Goal: Transaction & Acquisition: Obtain resource

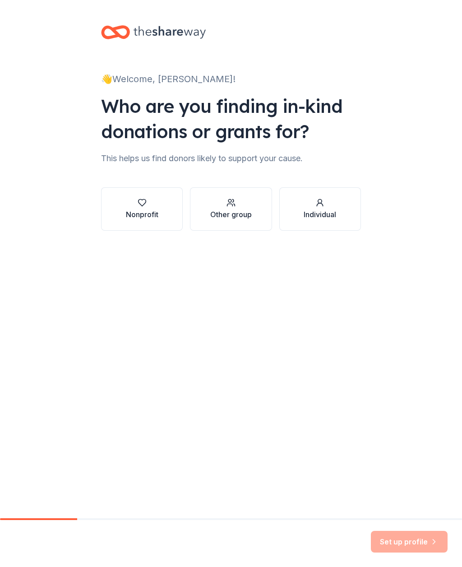
click at [143, 209] on div "Nonprofit" at bounding box center [142, 214] width 32 height 11
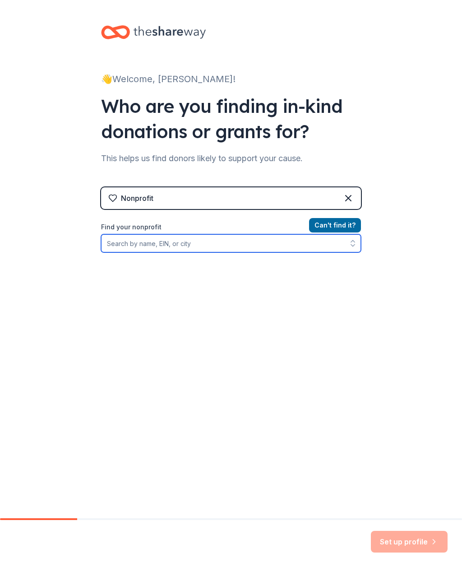
click at [262, 240] on input "Find your nonprofit" at bounding box center [231, 243] width 260 height 18
type input "Journey to the cross"
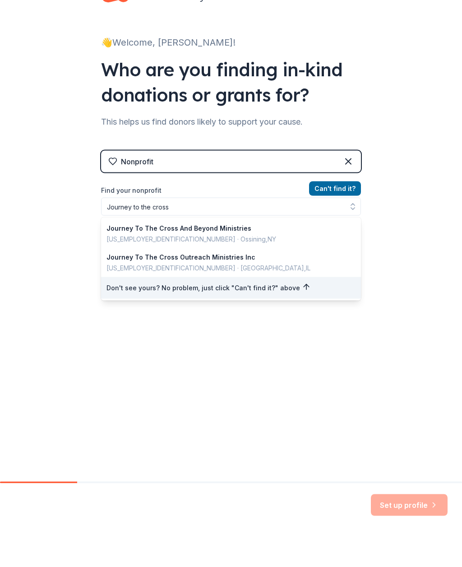
click at [347, 222] on button "Can ' t find it?" at bounding box center [335, 225] width 52 height 14
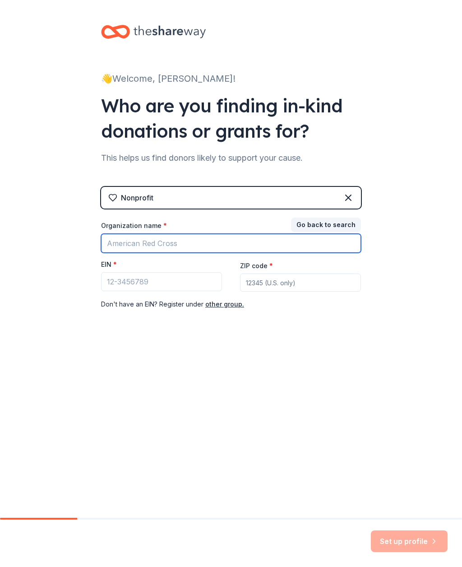
click at [289, 244] on input "Organization name *" at bounding box center [231, 243] width 260 height 19
type input "Journey to the cross"
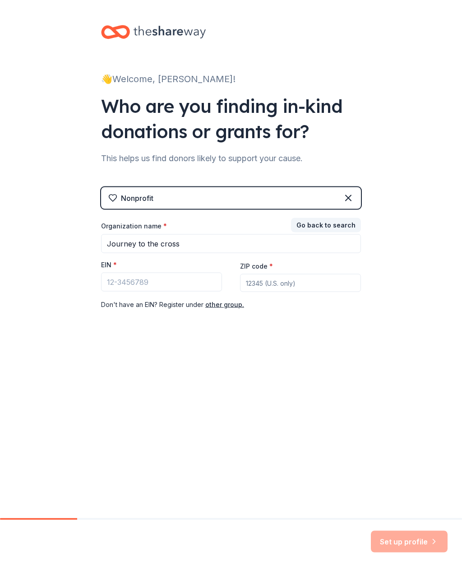
click at [302, 281] on input "ZIP code *" at bounding box center [300, 283] width 121 height 18
type input "78115"
click at [165, 288] on input "EIN *" at bounding box center [161, 282] width 121 height 19
click at [228, 308] on button "other group." at bounding box center [224, 304] width 39 height 11
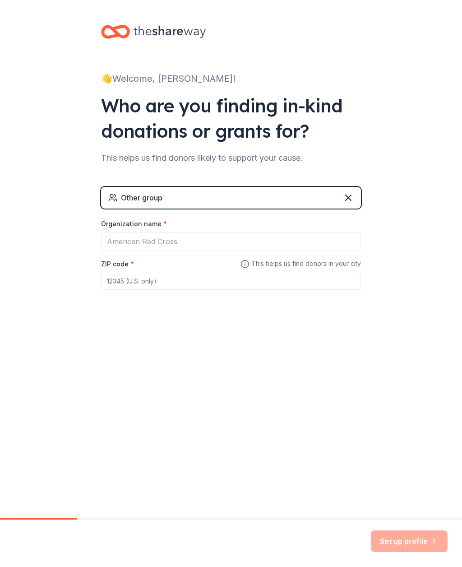
click at [234, 391] on div "👋 Welcome, Sandra! Who are you finding in-kind donations or grants for? This he…" at bounding box center [231, 259] width 462 height 518
click at [229, 279] on input "ZIP code *" at bounding box center [231, 281] width 260 height 18
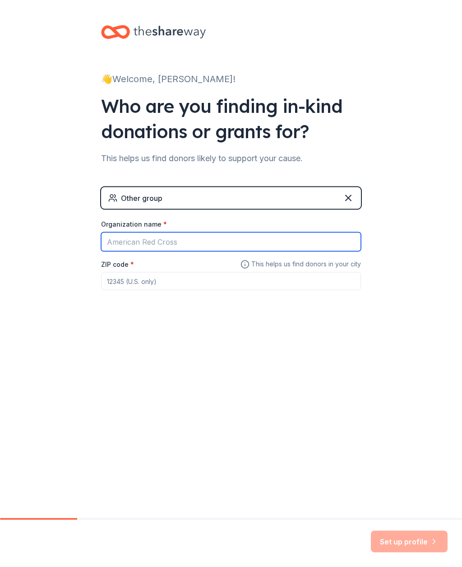
click at [282, 234] on input "Organization name *" at bounding box center [231, 241] width 260 height 19
type input "Journey to the cross"
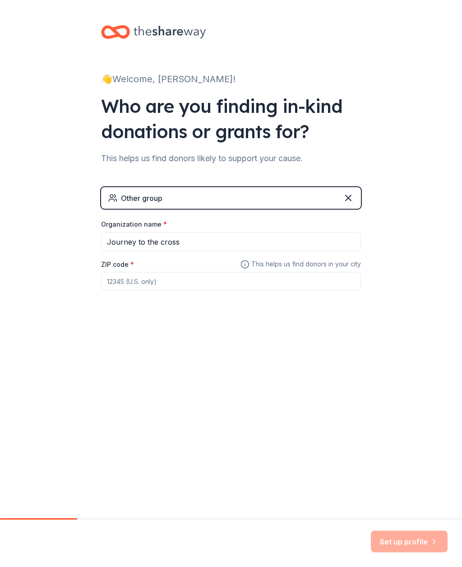
click at [238, 275] on input "ZIP code *" at bounding box center [231, 281] width 260 height 18
type input "78114"
click at [407, 354] on div "👋 Welcome, Sandra! Who are you finding in-kind donations or grants for? This he…" at bounding box center [231, 259] width 462 height 518
click at [416, 543] on button "Set up profile" at bounding box center [409, 542] width 77 height 22
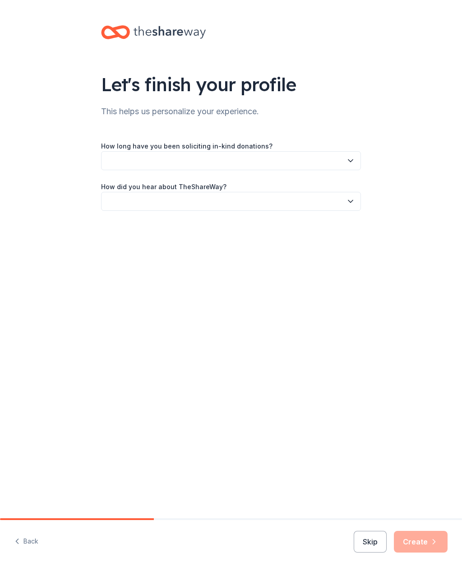
click at [353, 164] on icon "button" at bounding box center [350, 160] width 9 height 9
click at [255, 187] on div "This is my first time!" at bounding box center [230, 185] width 255 height 18
click at [313, 193] on button "button" at bounding box center [231, 201] width 260 height 19
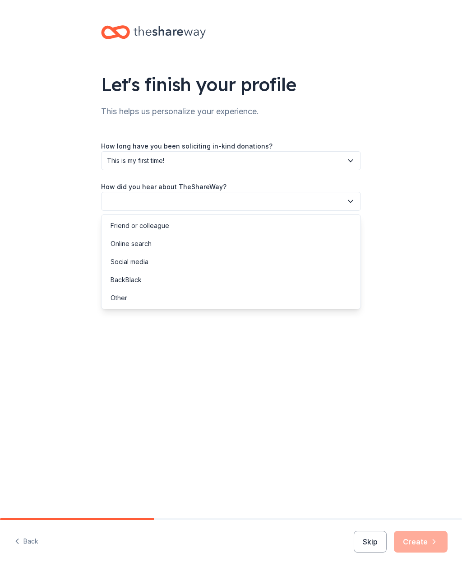
click at [249, 242] on div "Online search" at bounding box center [230, 244] width 255 height 18
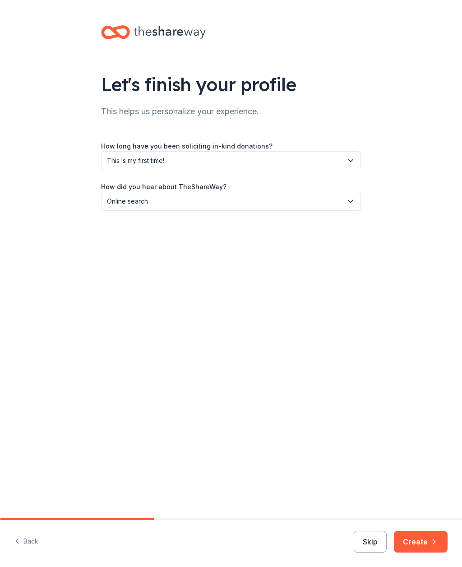
click at [440, 541] on button "Create" at bounding box center [421, 542] width 54 height 22
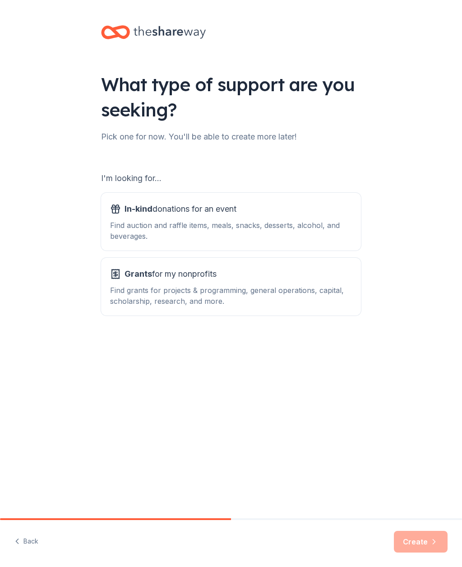
click at [116, 281] on div "Grants for my nonprofits" at bounding box center [231, 274] width 242 height 14
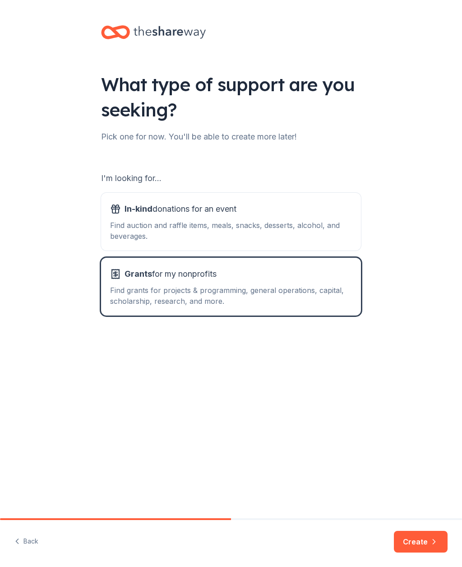
click at [421, 552] on button "Create" at bounding box center [421, 542] width 54 height 22
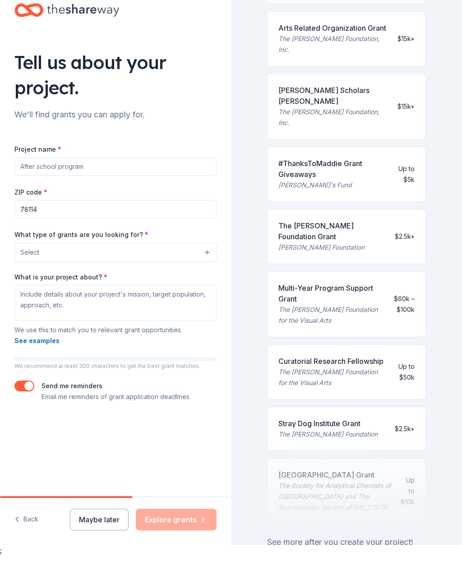
scroll to position [30, 0]
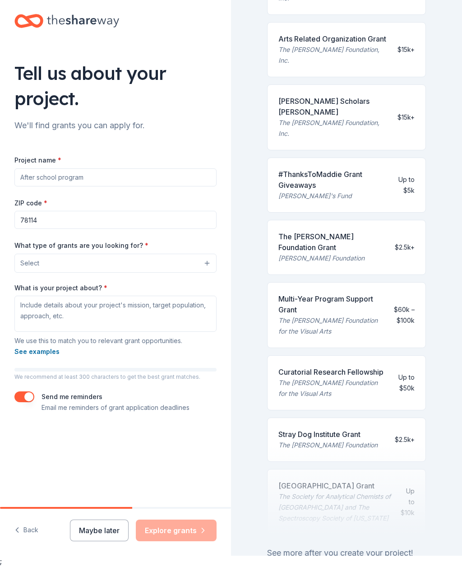
click at [380, 546] on div "See more after you create your project!" at bounding box center [346, 553] width 159 height 14
click at [28, 169] on input "Project name *" at bounding box center [115, 178] width 202 height 18
type input "S"
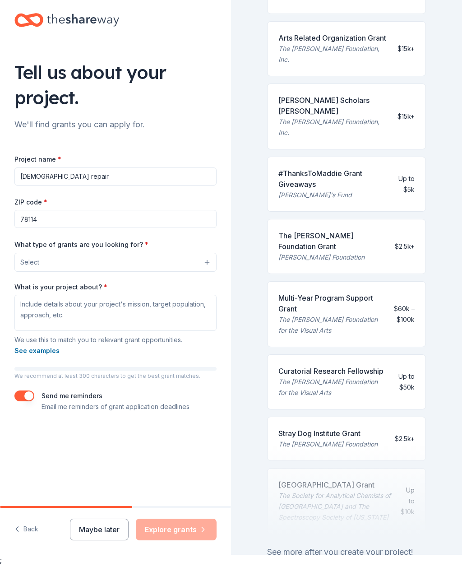
type input "[DEMOGRAPHIC_DATA] repair"
click at [28, 258] on span "Select" at bounding box center [29, 263] width 19 height 11
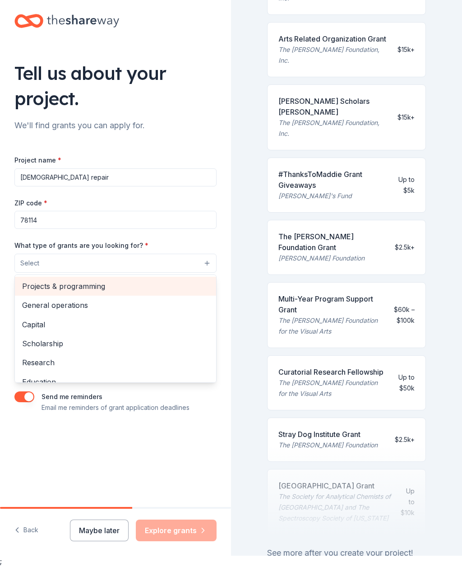
scroll to position [0, 0]
click at [199, 281] on span "Projects & programming" at bounding box center [115, 287] width 187 height 12
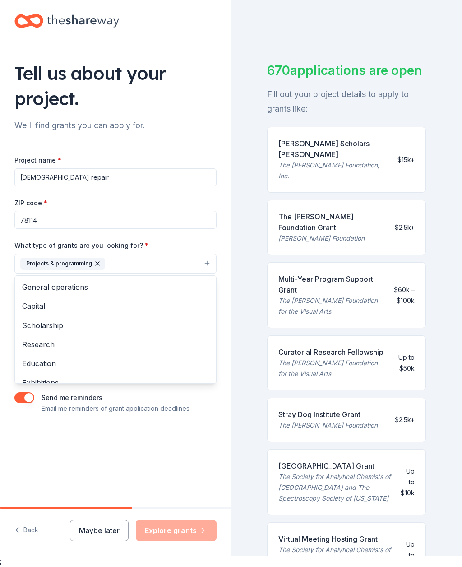
click at [96, 260] on icon "button" at bounding box center [97, 263] width 7 height 7
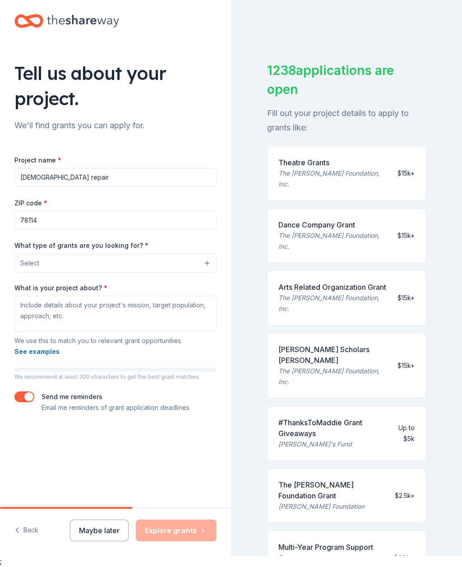
click at [177, 169] on input "[DEMOGRAPHIC_DATA] repair" at bounding box center [115, 178] width 202 height 18
click at [187, 254] on button "Select" at bounding box center [115, 263] width 202 height 19
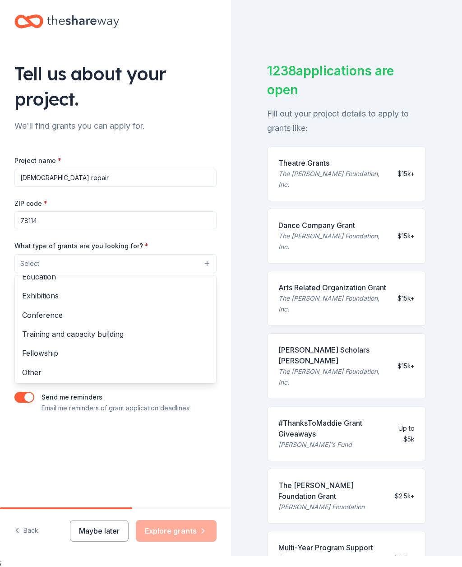
scroll to position [105, 0]
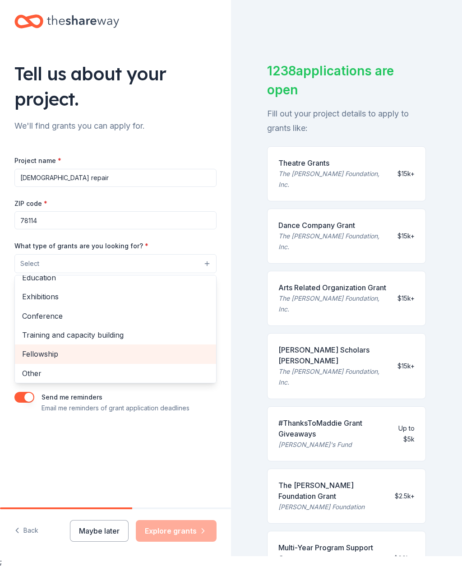
click at [148, 348] on span "Fellowship" at bounding box center [115, 354] width 187 height 12
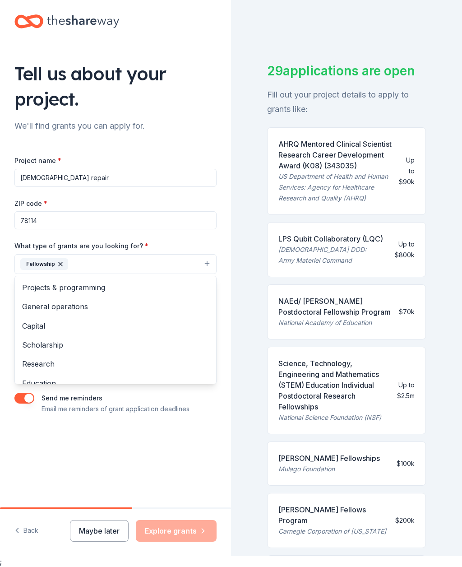
scroll to position [0, 0]
click at [29, 282] on span "Projects & programming" at bounding box center [115, 288] width 187 height 12
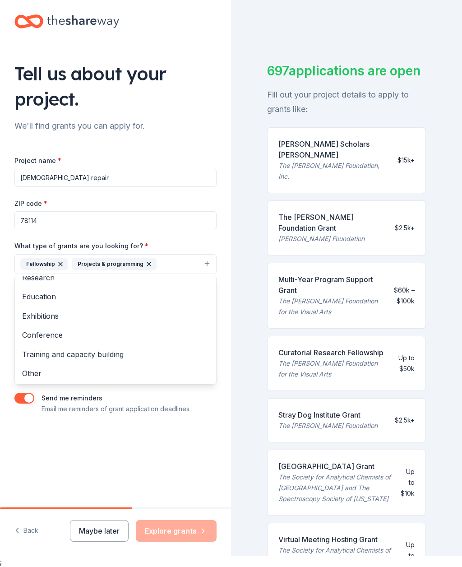
scroll to position [67, 0]
click at [26, 368] on span "Other" at bounding box center [115, 374] width 187 height 12
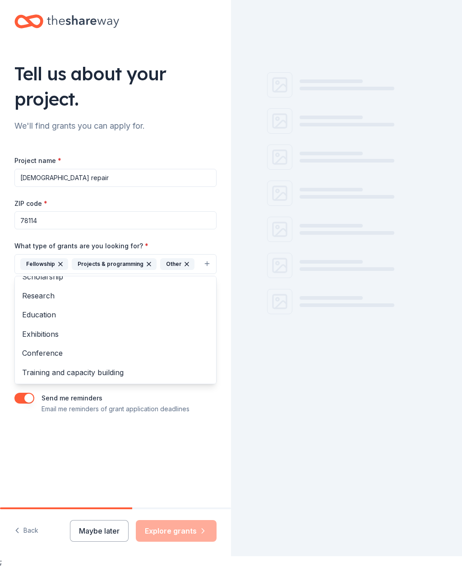
scroll to position [48, 0]
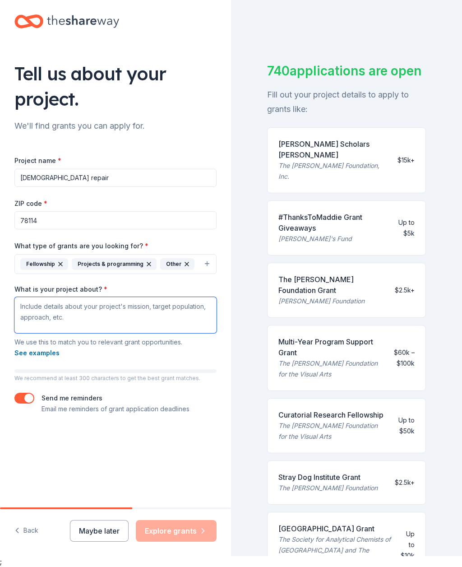
click at [23, 297] on textarea "What is your project about? *" at bounding box center [115, 315] width 202 height 36
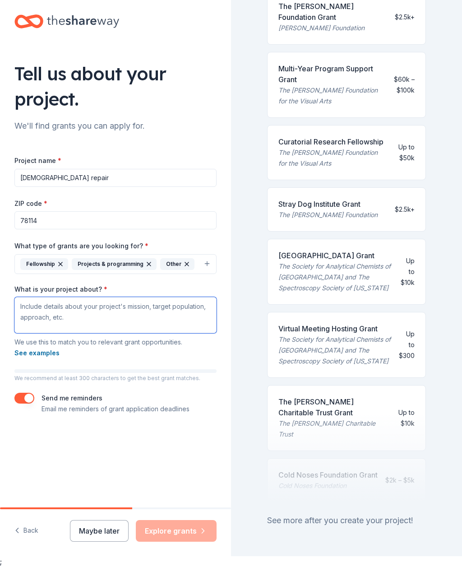
scroll to position [273, 0]
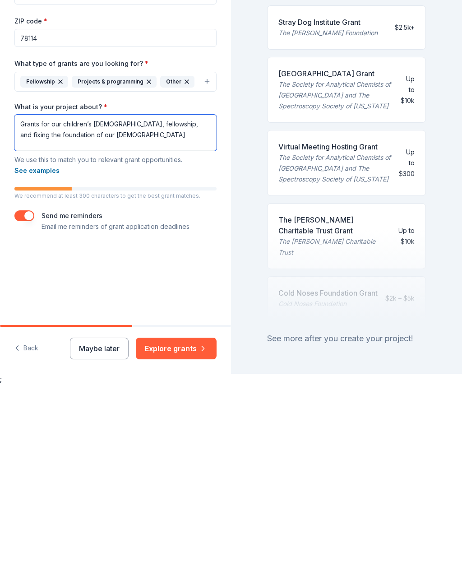
type textarea "Grants for our children’s church, fellowship, and fixing the foundation of our …"
click at [27, 393] on button "button" at bounding box center [24, 398] width 20 height 11
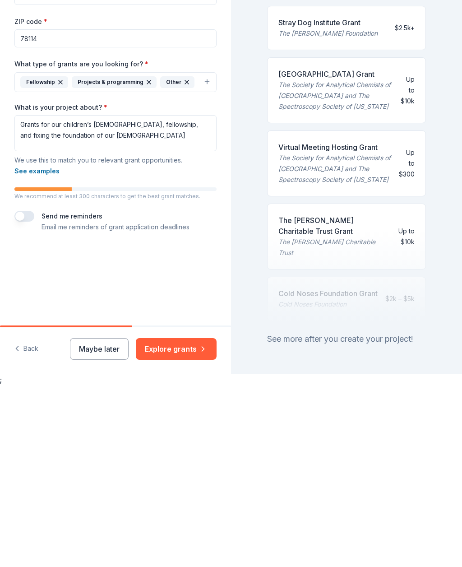
scroll to position [30, 0]
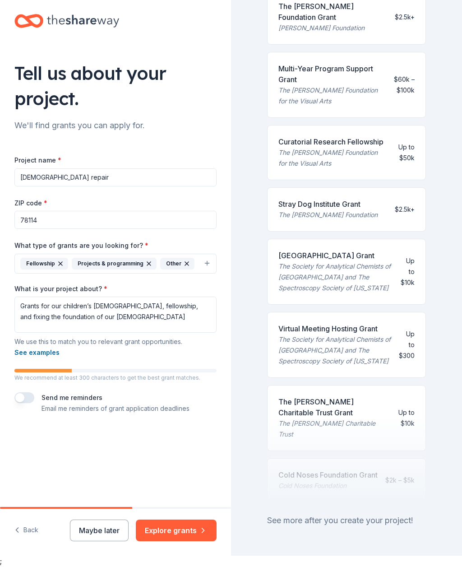
click at [194, 538] on button "Explore grants" at bounding box center [176, 531] width 81 height 22
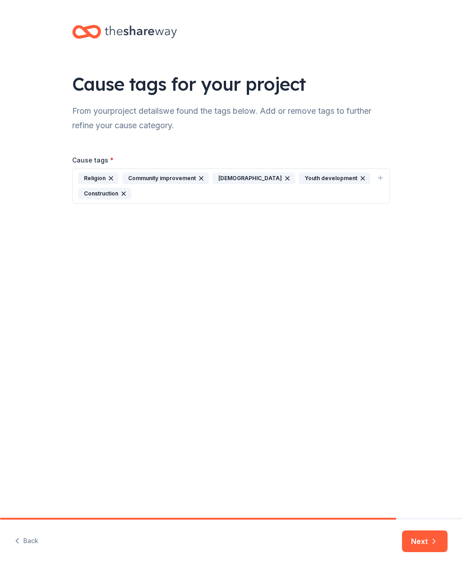
click at [432, 537] on icon "button" at bounding box center [434, 541] width 9 height 9
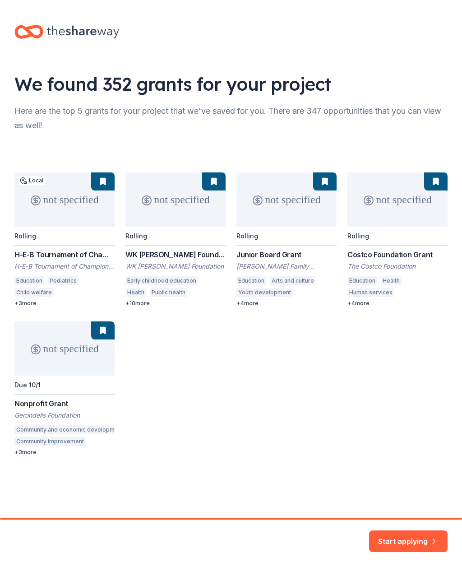
click at [20, 434] on div "not specified Local Rolling H-E-B Tournament of Champions Grant H-E-B Tournamen…" at bounding box center [230, 314] width 433 height 283
click at [23, 430] on div "not specified Local Rolling H-E-B Tournament of Champions Grant H-E-B Tournamen…" at bounding box center [230, 314] width 433 height 283
click at [28, 343] on div "not specified Local Rolling H-E-B Tournament of Champions Grant H-E-B Tournamen…" at bounding box center [230, 314] width 433 height 283
click at [25, 431] on div "not specified Local Rolling H-E-B Tournament of Champions Grant H-E-B Tournamen…" at bounding box center [230, 314] width 433 height 283
click at [26, 410] on div "not specified Local Rolling H-E-B Tournament of Champions Grant H-E-B Tournamen…" at bounding box center [230, 314] width 433 height 283
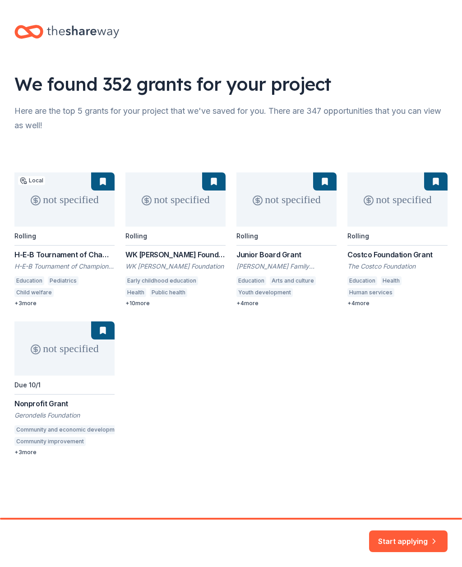
click at [418, 538] on button "Start applying" at bounding box center [408, 536] width 79 height 22
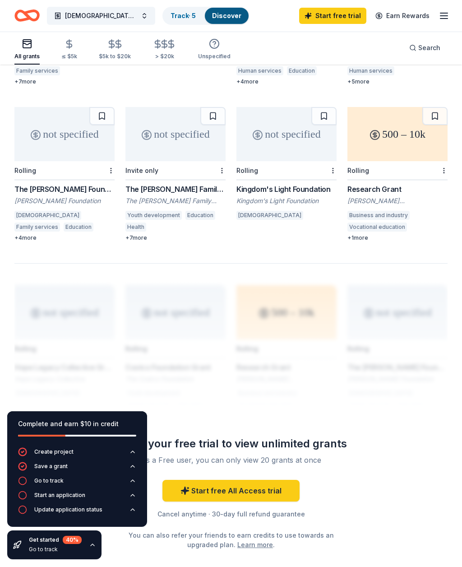
scroll to position [679, 0]
click at [279, 480] on link "Start free All Access trial" at bounding box center [230, 491] width 137 height 22
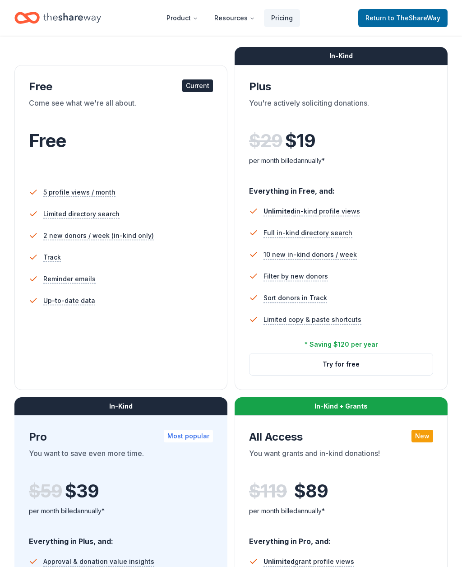
scroll to position [129, 0]
click at [50, 337] on div "5 profile views / month Limited directory search 2 new donors / week (in-kind o…" at bounding box center [121, 263] width 184 height 171
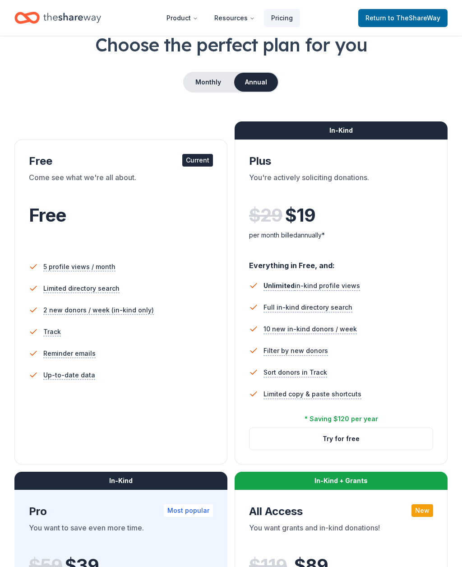
scroll to position [0, 0]
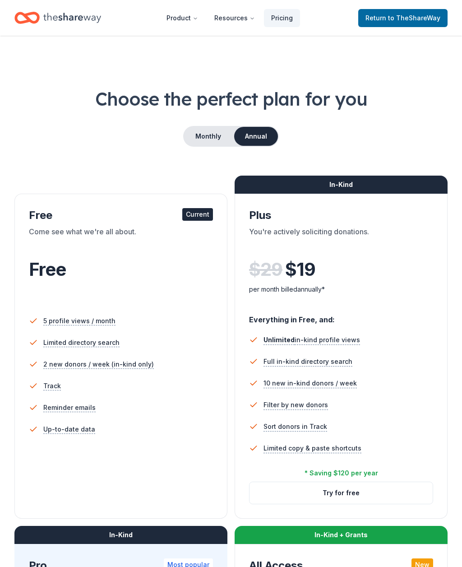
click at [426, 19] on span "to TheShareWay" at bounding box center [414, 18] width 52 height 8
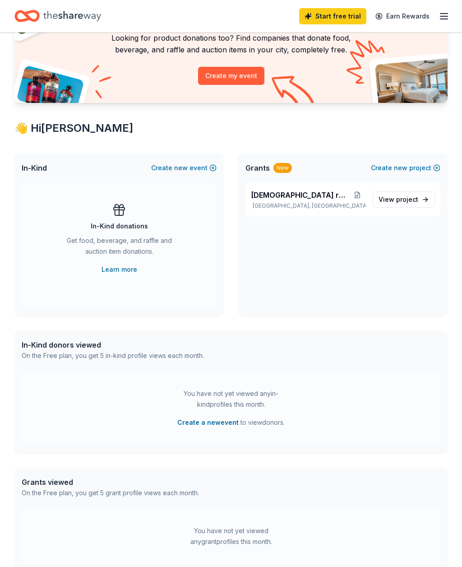
scroll to position [78, 0]
click at [410, 195] on span "project" at bounding box center [407, 199] width 22 height 8
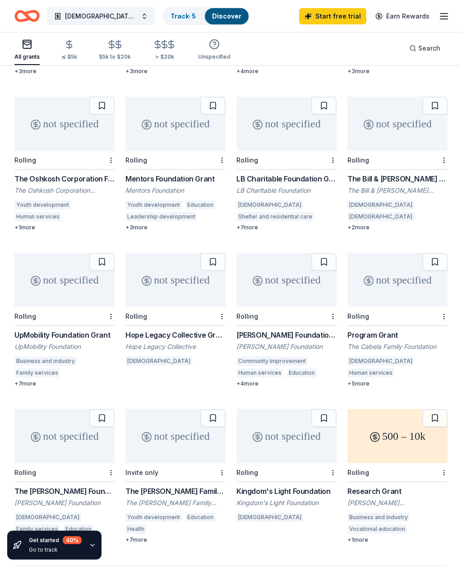
scroll to position [377, 0]
click at [61, 266] on div "not specified" at bounding box center [64, 280] width 100 height 54
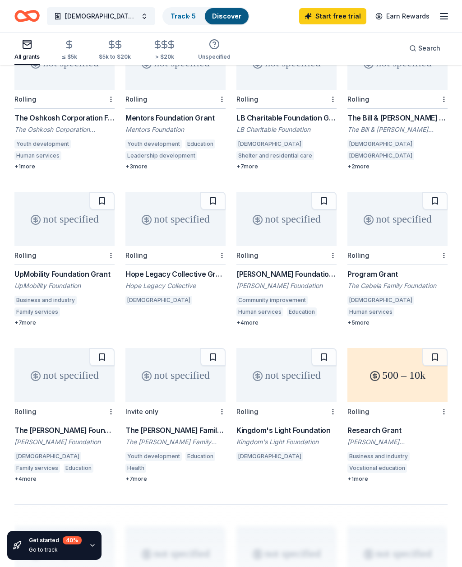
scroll to position [402, 0]
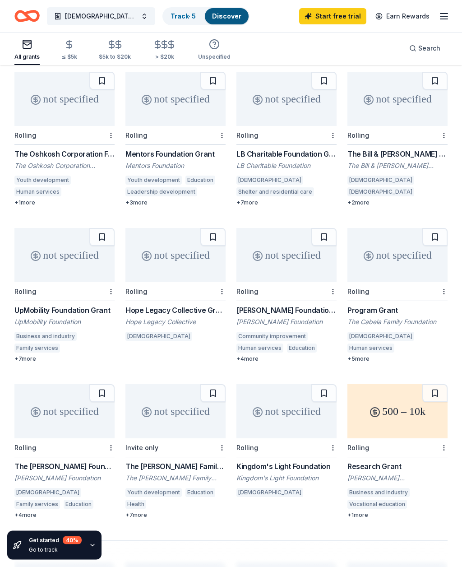
click at [166, 305] on div "Hope Legacy Collective Grant" at bounding box center [175, 310] width 100 height 11
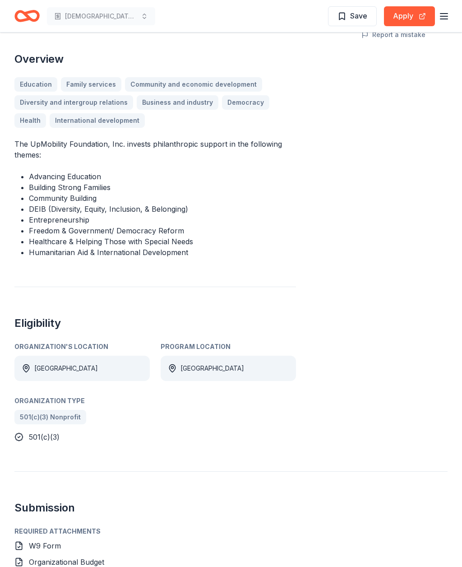
scroll to position [208, 0]
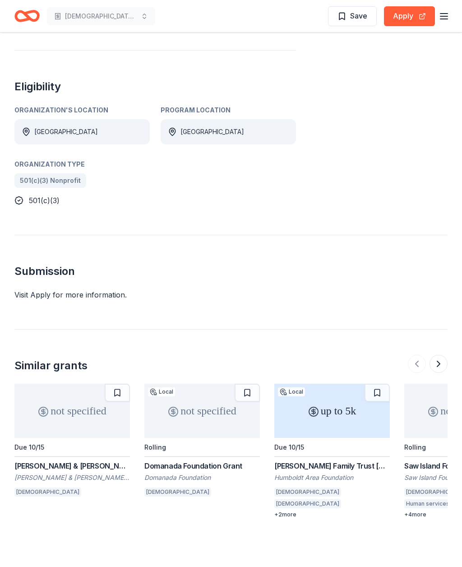
scroll to position [371, 0]
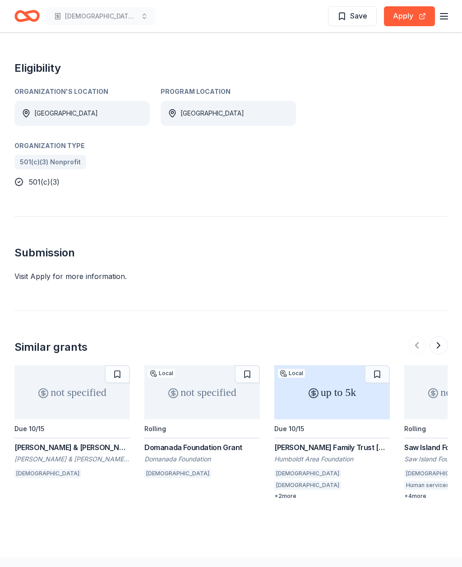
click at [26, 271] on div "Visit Apply for more information." at bounding box center [230, 276] width 433 height 11
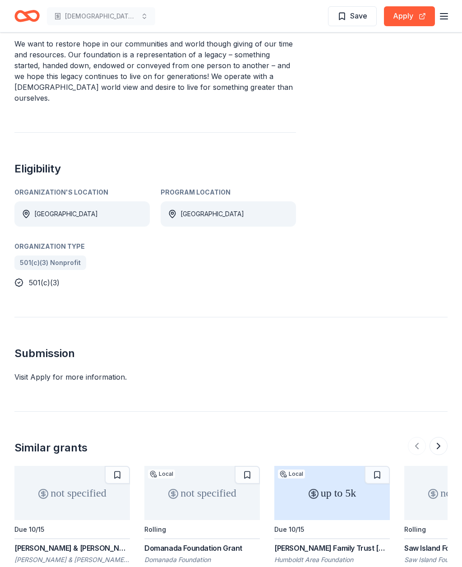
scroll to position [0, 0]
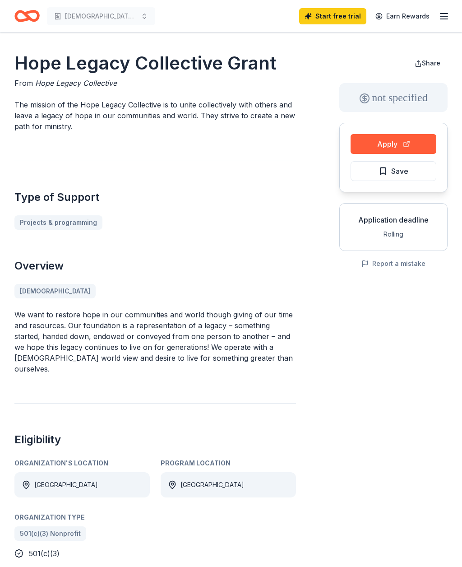
click at [404, 142] on button "Apply" at bounding box center [394, 144] width 86 height 20
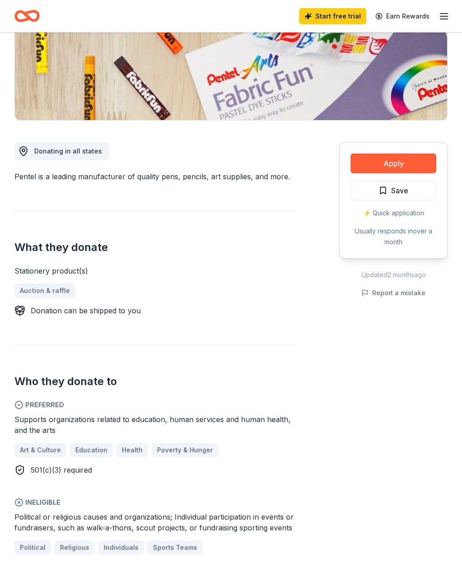
scroll to position [154, 0]
click at [395, 162] on button "Apply" at bounding box center [394, 163] width 86 height 20
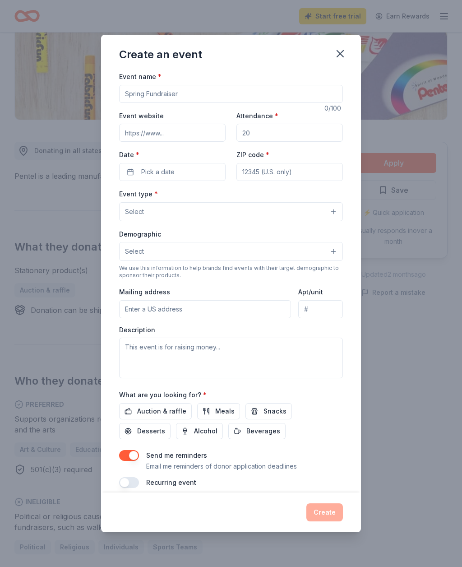
click at [277, 103] on input "Event name *" at bounding box center [231, 94] width 224 height 18
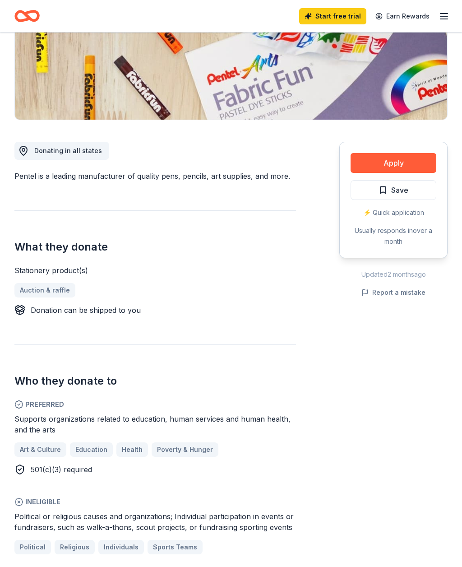
click at [399, 167] on button "Apply" at bounding box center [394, 163] width 86 height 20
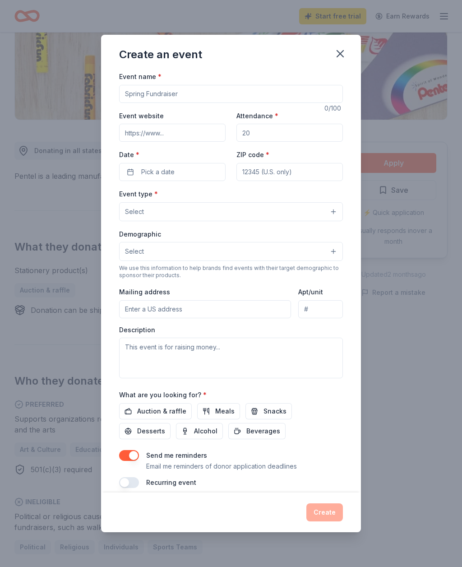
click at [171, 429] on button "Desserts" at bounding box center [144, 431] width 51 height 16
click at [273, 416] on span "Snacks" at bounding box center [275, 411] width 23 height 11
click at [165, 425] on span "Desserts" at bounding box center [151, 430] width 28 height 11
click at [158, 416] on span "Auction & raffle" at bounding box center [161, 411] width 49 height 11
click at [266, 416] on span "Snacks" at bounding box center [275, 411] width 23 height 11
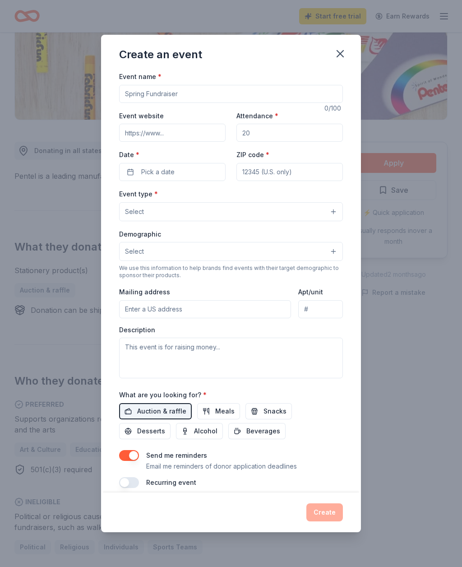
click at [172, 103] on input "Event name *" at bounding box center [231, 94] width 224 height 18
type input "Church improvement"
click at [183, 139] on input "Event website" at bounding box center [172, 133] width 106 height 18
click at [184, 142] on input "Event website" at bounding box center [172, 133] width 106 height 18
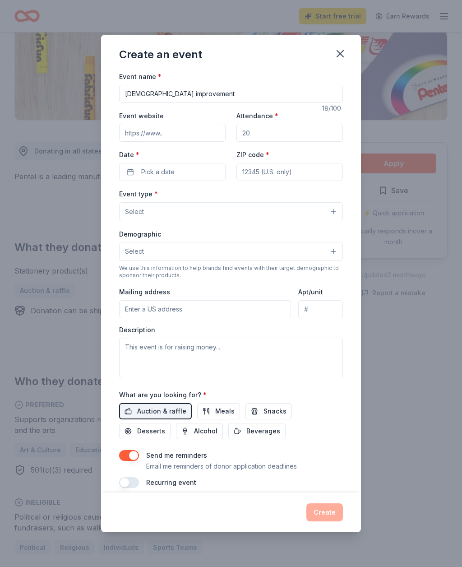
click at [184, 142] on input "Event website" at bounding box center [172, 133] width 106 height 18
paste input "https://www.journeytothecrosschurch.org/"
type input "https://www.journeytothecrosschurch.org/"
click at [283, 139] on input "Attendance *" at bounding box center [289, 133] width 106 height 18
type input "150"
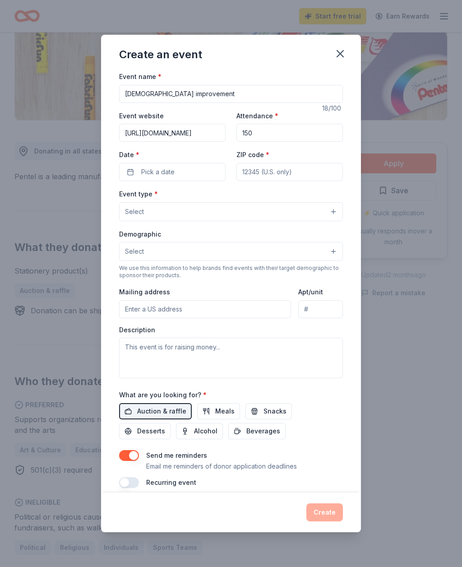
click at [184, 173] on button "Pick a date" at bounding box center [172, 172] width 106 height 18
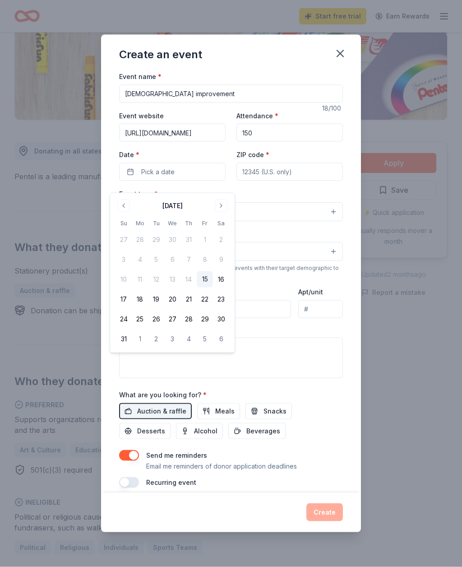
scroll to position [154, 0]
click at [206, 277] on button "15" at bounding box center [205, 279] width 16 height 16
click at [222, 202] on button "Go to next month" at bounding box center [221, 205] width 13 height 13
click at [123, 277] on button "14" at bounding box center [124, 279] width 16 height 16
click at [282, 178] on input "ZIP code *" at bounding box center [289, 172] width 106 height 18
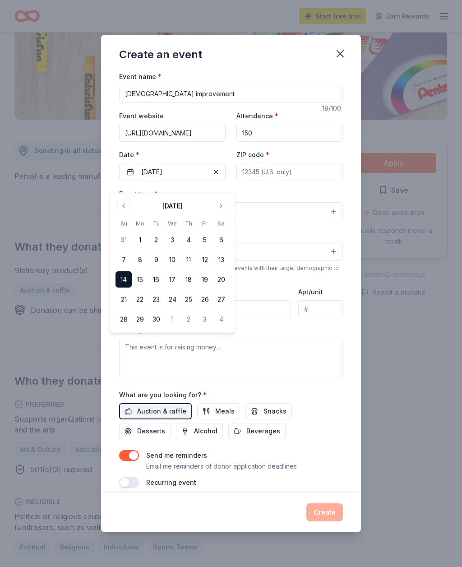
scroll to position [154, 0]
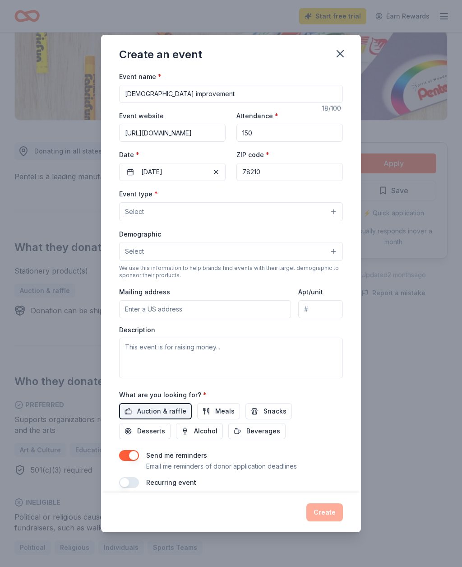
type input "78210"
click at [169, 220] on button "Select" at bounding box center [231, 211] width 224 height 19
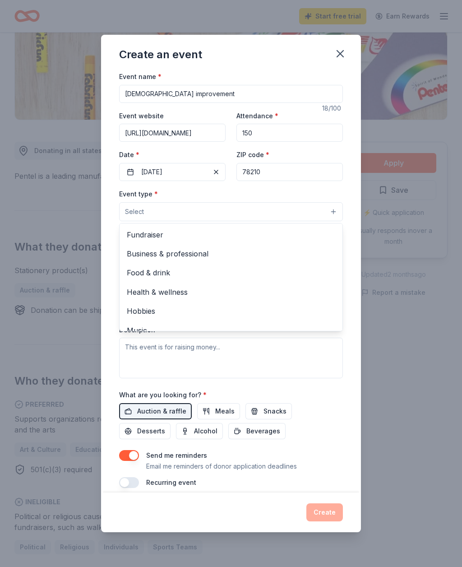
scroll to position [0, 0]
click at [148, 240] on span "Fundraiser" at bounding box center [231, 235] width 208 height 12
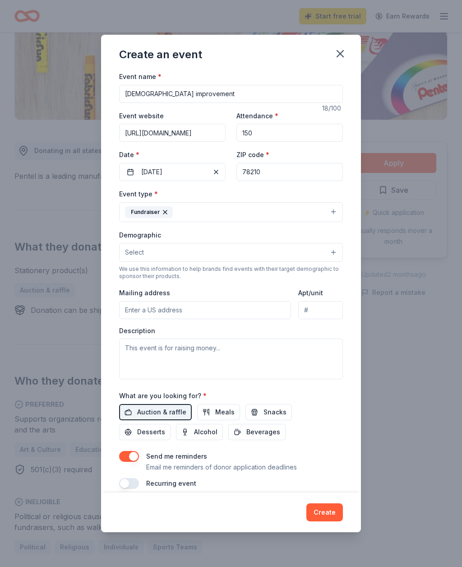
click at [189, 262] on button "Select" at bounding box center [231, 252] width 224 height 19
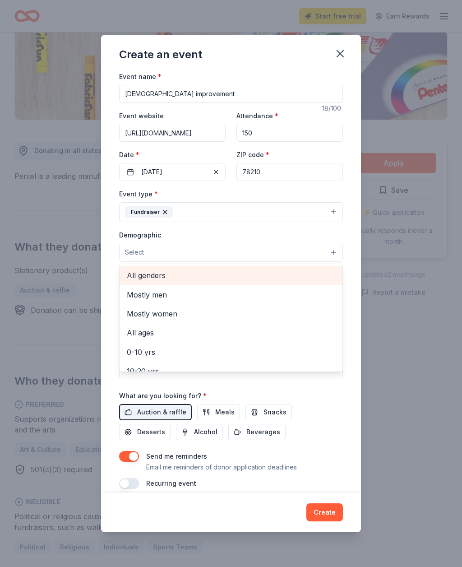
click at [158, 281] on span "All genders" at bounding box center [231, 275] width 208 height 12
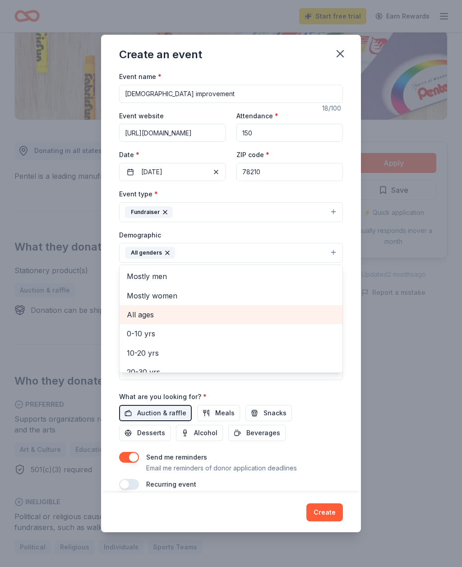
click at [145, 320] on span "All ages" at bounding box center [231, 315] width 208 height 12
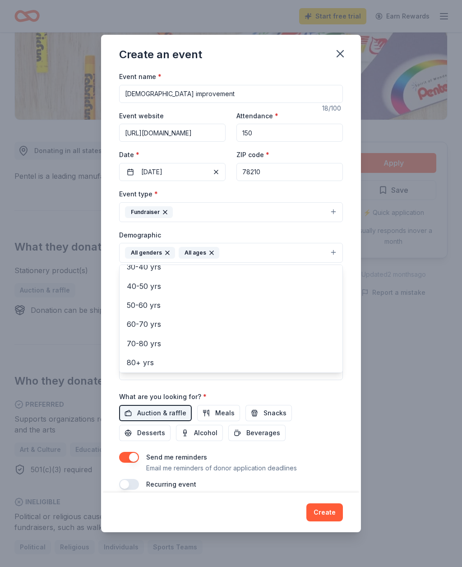
scroll to position [105, 0]
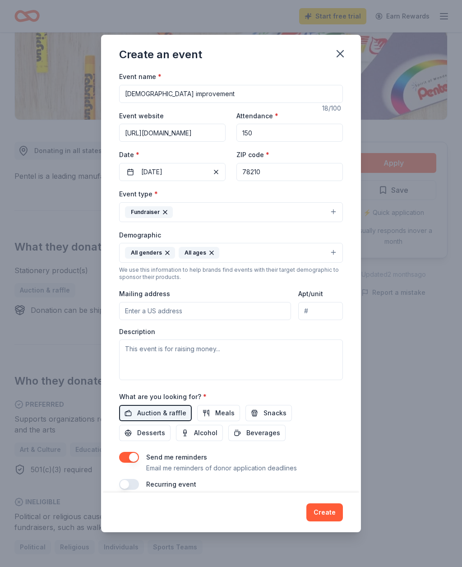
click at [221, 320] on input "Mailing address" at bounding box center [205, 311] width 172 height 18
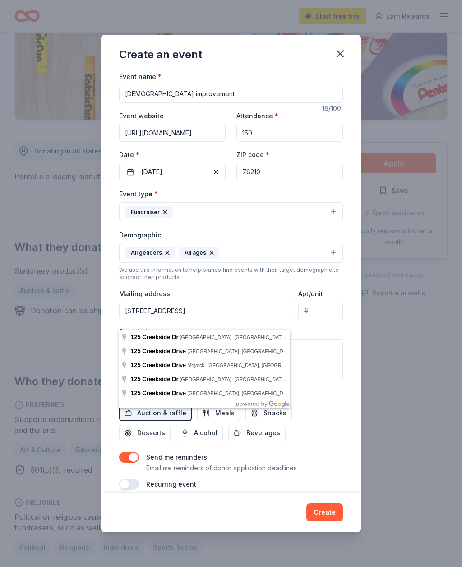
type input "125 Creekside Drive, Floresville, TX, 78114"
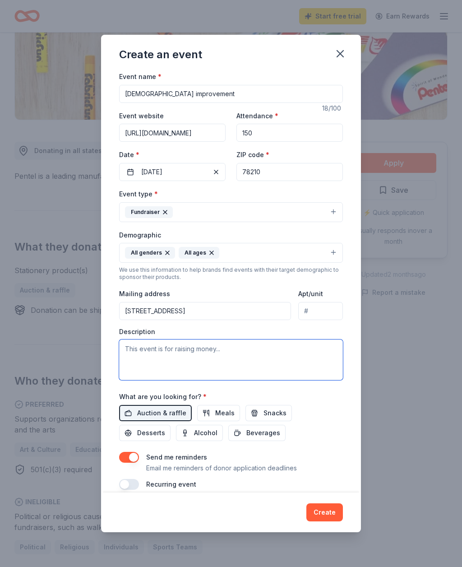
click at [187, 369] on textarea at bounding box center [231, 359] width 224 height 41
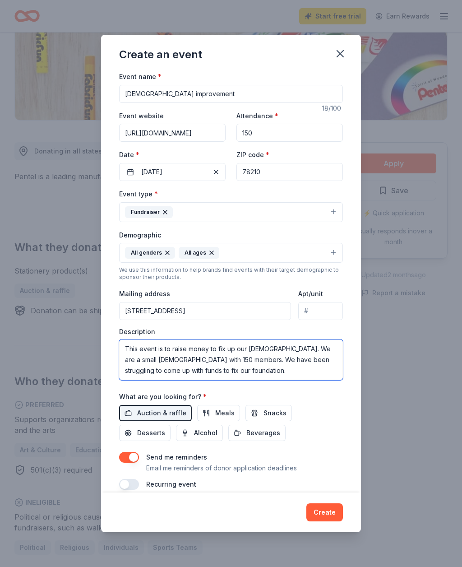
type textarea "This event is to raise money to fix up our church. We are a small church with 1…"
click at [254, 402] on div "What are you looking for? * Auction & raffle Meals Snacks Desserts Alcohol Beve…" at bounding box center [231, 416] width 224 height 50
click at [130, 490] on button "button" at bounding box center [129, 484] width 20 height 11
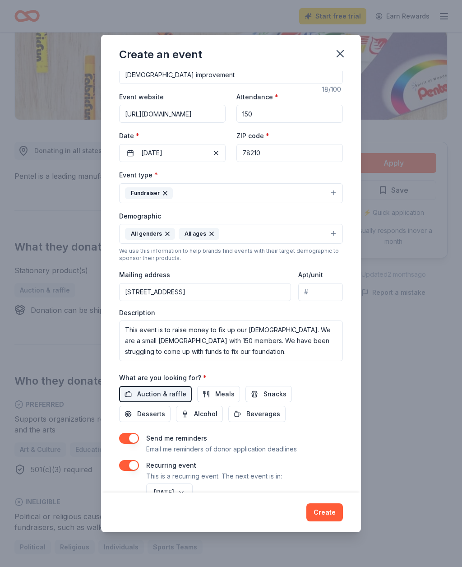
scroll to position [18, 0]
click at [136, 471] on button "button" at bounding box center [129, 465] width 20 height 11
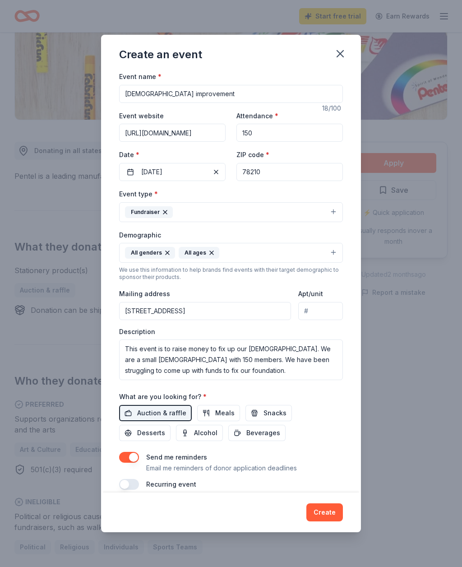
click at [325, 521] on button "Create" at bounding box center [324, 512] width 37 height 18
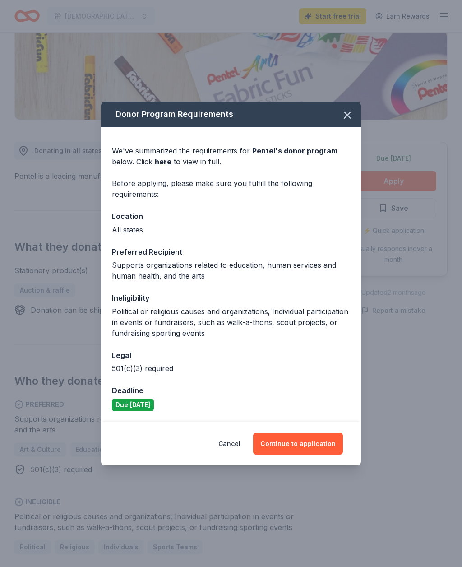
click at [331, 454] on button "Continue to application" at bounding box center [298, 444] width 90 height 22
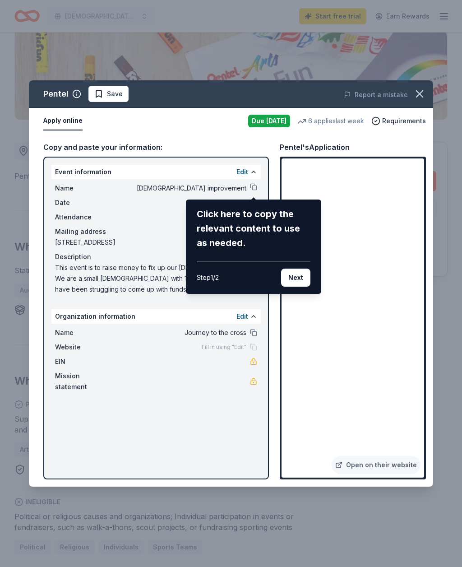
click at [395, 263] on div "Pentel Save Report a mistake Apply online Due today 6 applies last week Require…" at bounding box center [231, 283] width 404 height 406
click at [305, 287] on button "Next" at bounding box center [295, 277] width 29 height 18
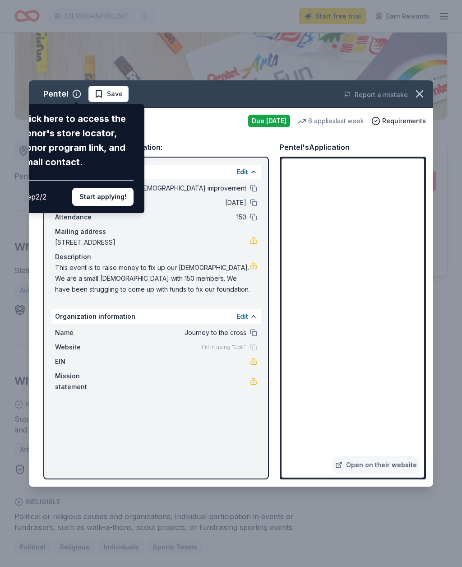
click at [361, 267] on div "Pentel Click here to access the donor's store locator, donor program link, and …" at bounding box center [231, 283] width 404 height 406
click at [117, 188] on button "Start applying!" at bounding box center [102, 197] width 61 height 18
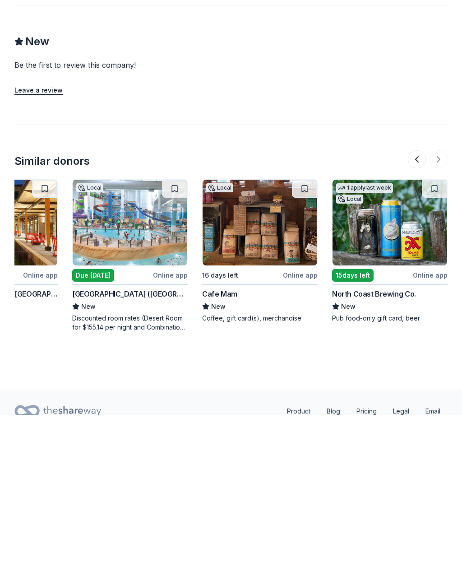
scroll to position [0, 852]
